Goal: Information Seeking & Learning: Learn about a topic

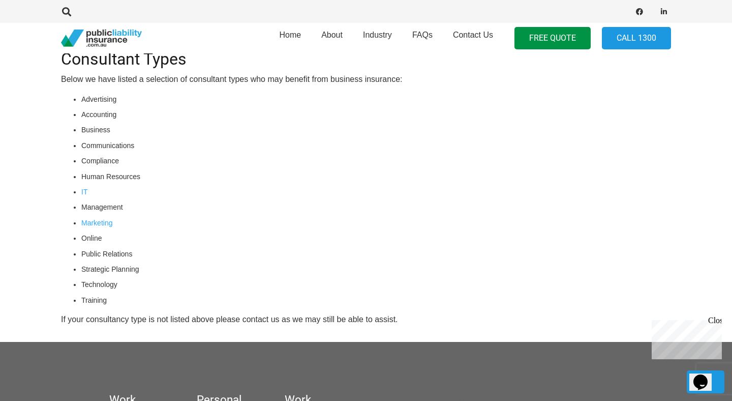
scroll to position [1305, 0]
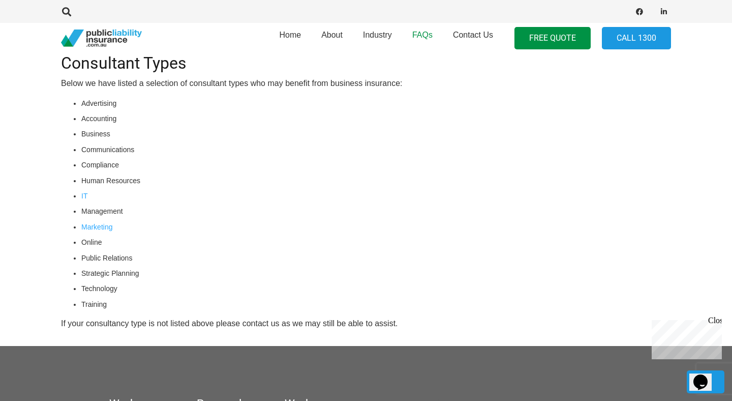
click at [418, 35] on span "FAQs" at bounding box center [423, 35] width 20 height 9
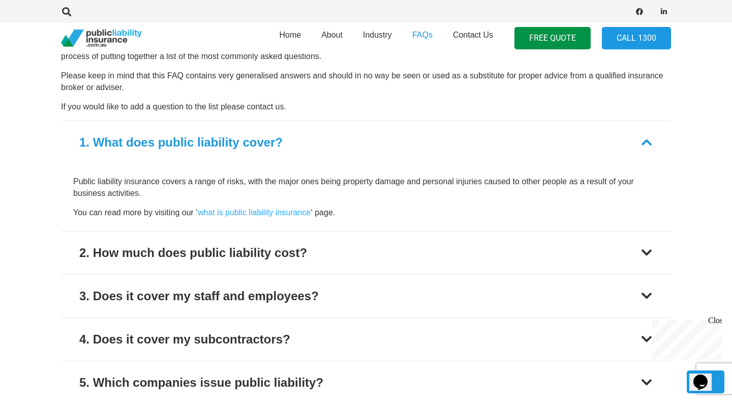
scroll to position [414, 0]
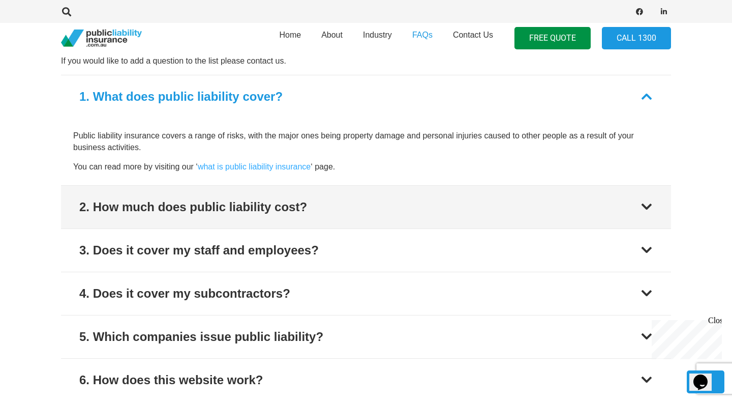
click at [430, 205] on button "2. How much does public liability cost?" at bounding box center [366, 207] width 610 height 43
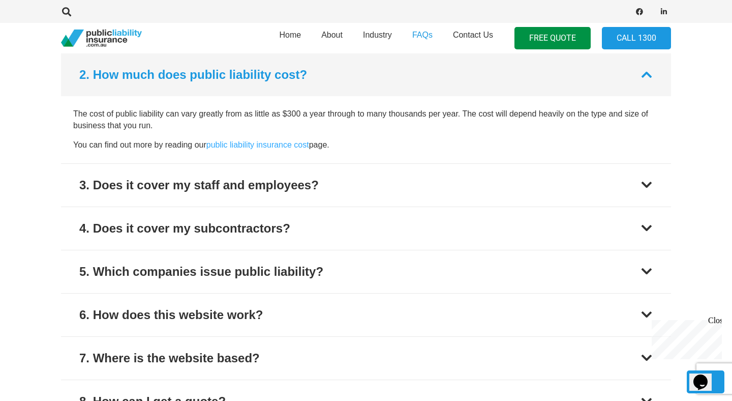
scroll to position [479, 0]
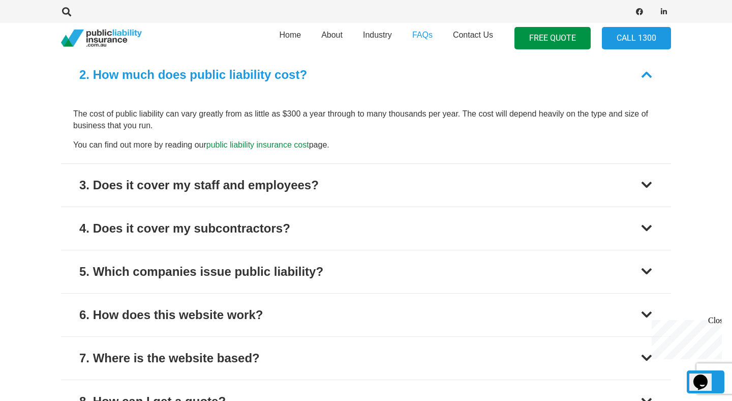
click at [293, 147] on link "public liability insurance cost" at bounding box center [258, 144] width 103 height 9
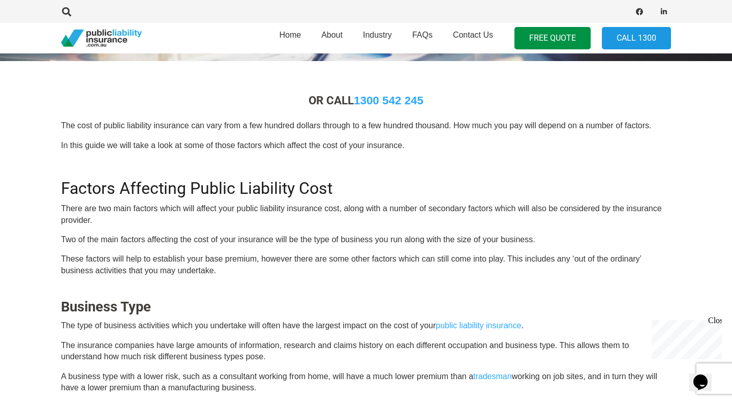
scroll to position [265, 0]
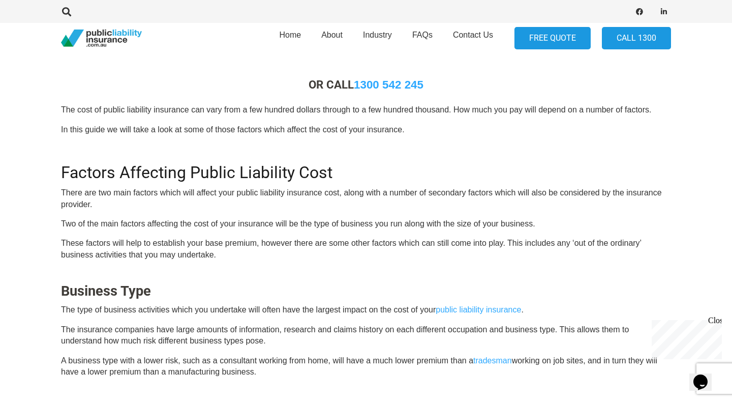
click at [530, 45] on link "FREE QUOTE" at bounding box center [553, 38] width 76 height 23
